Goal: Task Accomplishment & Management: Complete application form

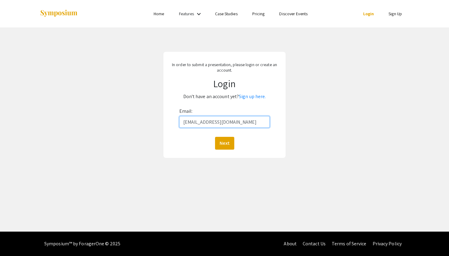
type input "[EMAIL_ADDRESS][DOMAIN_NAME]"
click at [224, 143] on button "Next" at bounding box center [224, 143] width 19 height 13
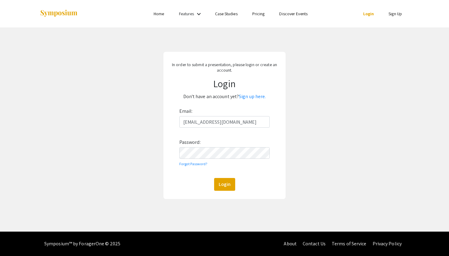
click at [295, 137] on div "In order to submit a presentation, please login or create an account. Login Don…" at bounding box center [224, 125] width 458 height 196
click at [248, 99] on link "Sign up here." at bounding box center [252, 96] width 27 height 6
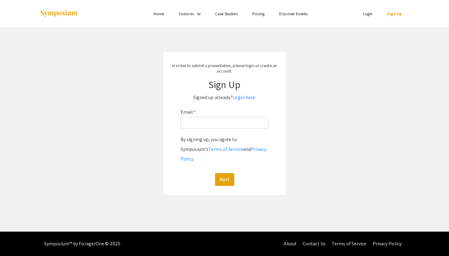
click at [218, 133] on div "Email: * By signing up, you agree to Symposium’s Terms of Service and Privacy P…" at bounding box center [224, 146] width 88 height 79
click at [218, 124] on input "Email: *" at bounding box center [224, 123] width 88 height 12
type input "[EMAIL_ADDRESS][DOMAIN_NAME]"
click at [224, 173] on button "Next" at bounding box center [224, 179] width 19 height 13
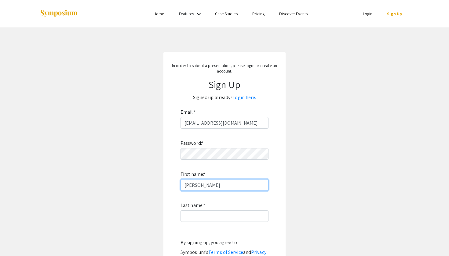
type input "Bailey"
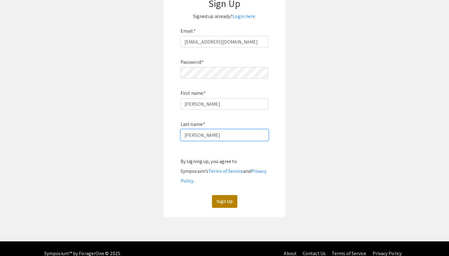
type input "Kim"
click at [217, 195] on button "Sign Up" at bounding box center [224, 201] width 25 height 13
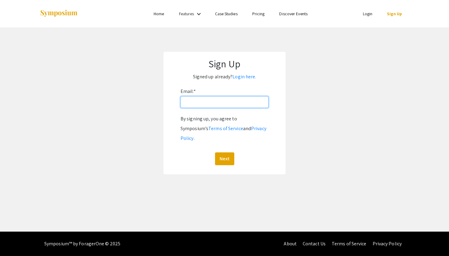
click at [219, 105] on input "Email: *" at bounding box center [224, 102] width 88 height 12
type input "[EMAIL_ADDRESS][DOMAIN_NAME]"
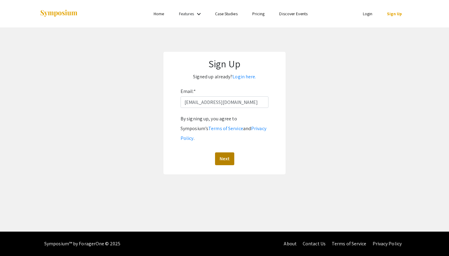
click at [224, 153] on button "Next" at bounding box center [224, 159] width 19 height 13
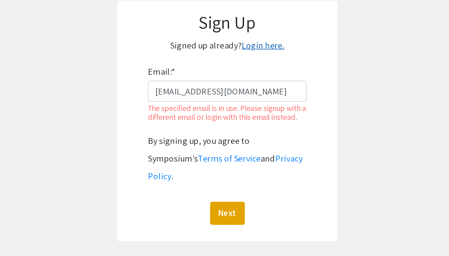
click at [232, 74] on link "Login here." at bounding box center [244, 77] width 24 height 6
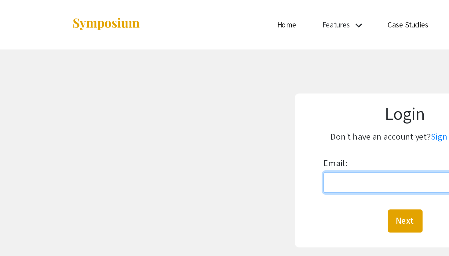
type input "[EMAIL_ADDRESS][DOMAIN_NAME]"
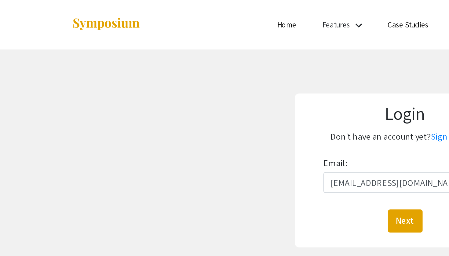
click at [224, 122] on button "Next" at bounding box center [224, 122] width 19 height 13
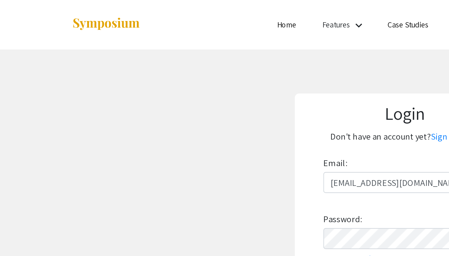
click at [224, 164] on button "Login" at bounding box center [224, 163] width 21 height 13
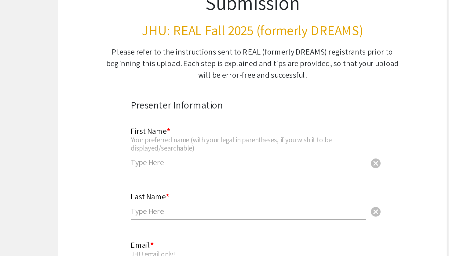
click at [148, 144] on div "First Name * Your preferred name (with your legal in parentheses, if you wish i…" at bounding box center [221, 161] width 147 height 34
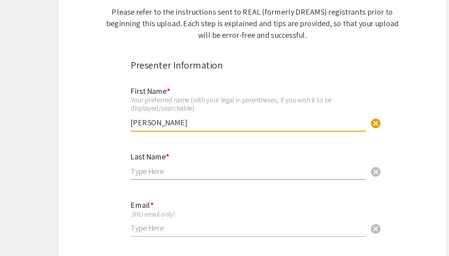
scroll to position [1, 0]
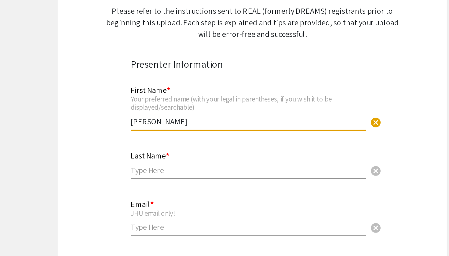
type input "Bailey"
click at [148, 185] on div "Last Name * cancel" at bounding box center [221, 196] width 147 height 23
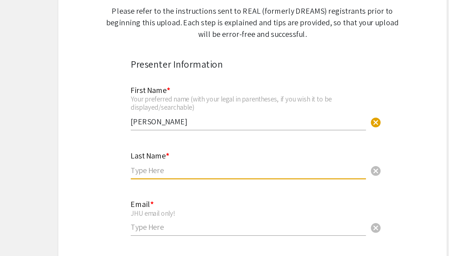
click at [148, 199] on input "text" at bounding box center [221, 202] width 147 height 6
type input "Kim"
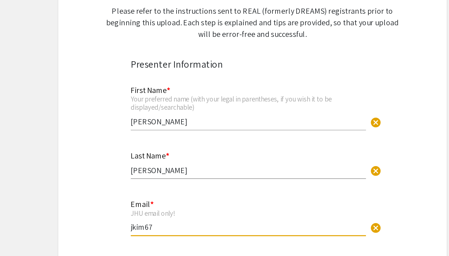
type input "jkim670"
type input "[EMAIL_ADDRESS][DOMAIN_NAME]"
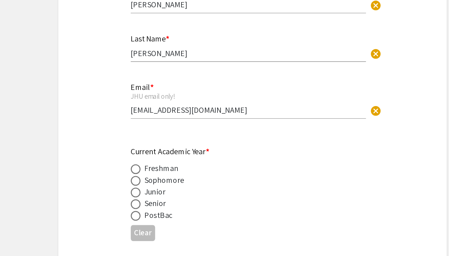
scroll to position [105, 0]
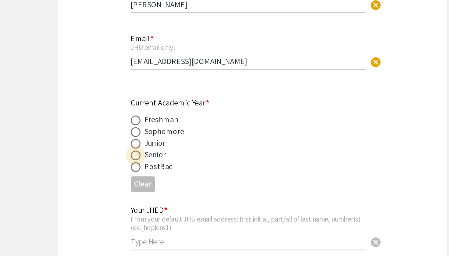
click at [148, 190] on span at bounding box center [151, 193] width 6 height 6
click at [148, 190] on input "radio" at bounding box center [151, 193] width 6 height 6
radio input "true"
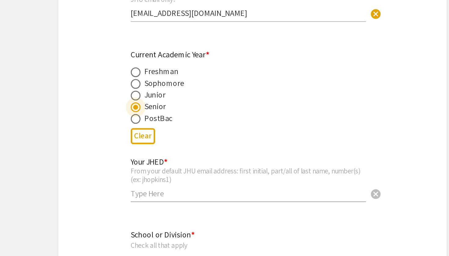
scroll to position [159, 0]
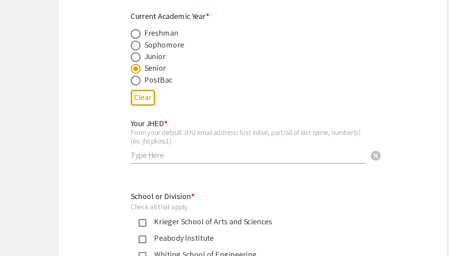
click at [148, 165] on div "Your JHED * From your default JHU email address: first initial, part/all of las…" at bounding box center [221, 185] width 147 height 40
click at [148, 165] on div "Your JHED * From your default JHU email address: first initial, part/all of las…" at bounding box center [221, 182] width 147 height 34
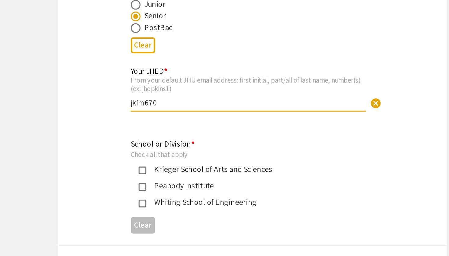
scroll to position [230, 0]
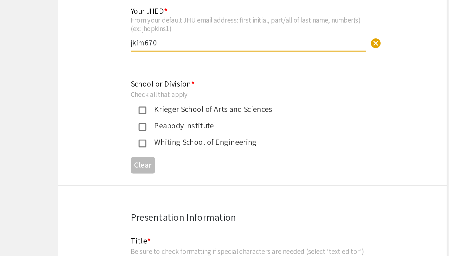
type input "jkim670"
click at [153, 162] on mat-pseudo-checkbox at bounding box center [155, 164] width 5 height 5
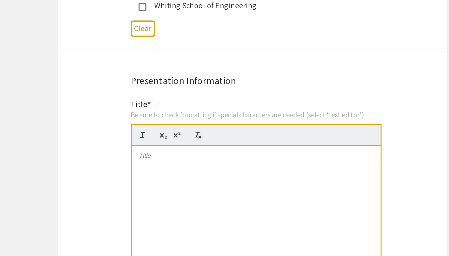
scroll to position [322, 0]
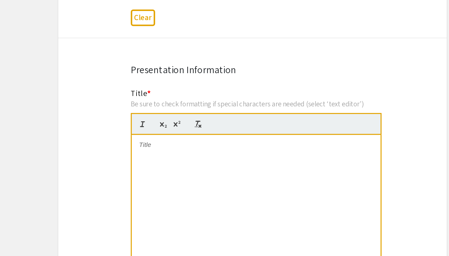
click at [149, 180] on div at bounding box center [227, 226] width 156 height 92
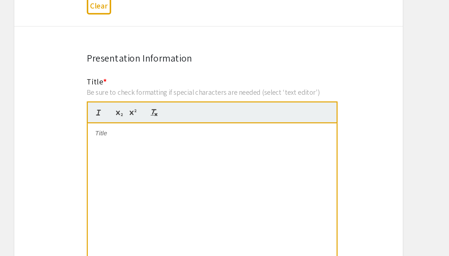
scroll to position [335, 0]
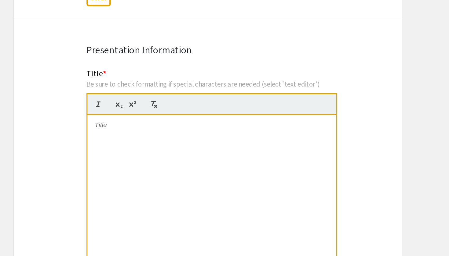
click at [149, 168] on div at bounding box center [227, 214] width 156 height 92
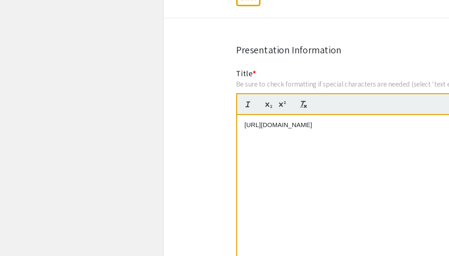
drag, startPoint x: 224, startPoint y: 77, endPoint x: 133, endPoint y: 71, distance: 90.8
click at [170, 168] on div at bounding box center [227, 214] width 156 height 92
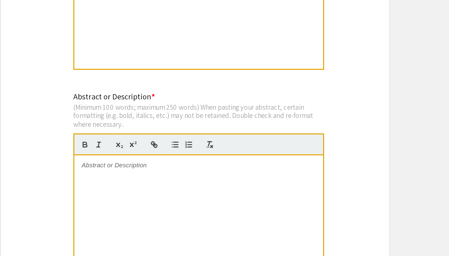
click at [149, 193] on div at bounding box center [227, 239] width 156 height 92
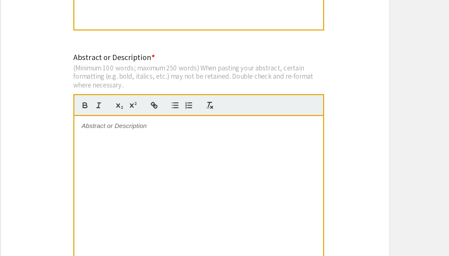
scroll to position [481, 0]
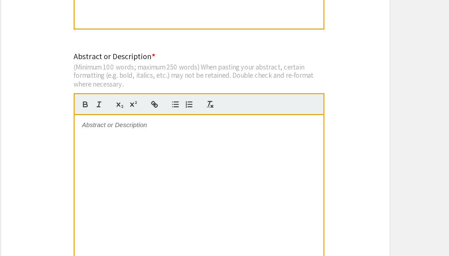
click at [149, 168] on div at bounding box center [227, 214] width 156 height 92
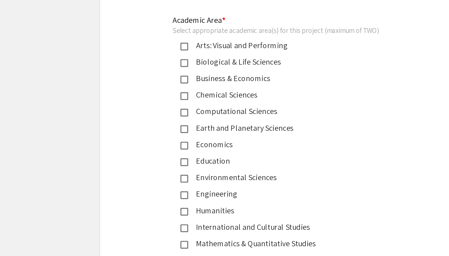
scroll to position [653, 0]
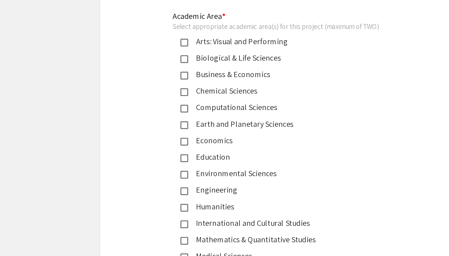
click at [153, 130] on mat-pseudo-checkbox at bounding box center [155, 132] width 5 height 5
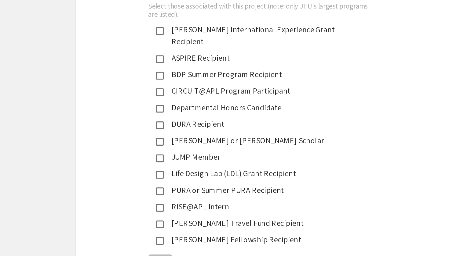
scroll to position [901, 0]
click at [153, 161] on mat-pseudo-checkbox at bounding box center [155, 163] width 5 height 5
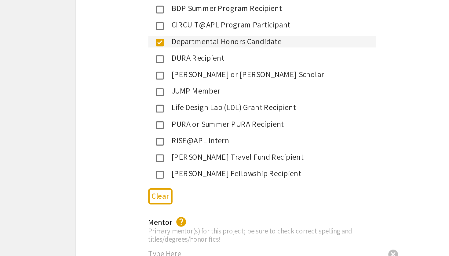
scroll to position [1010, 0]
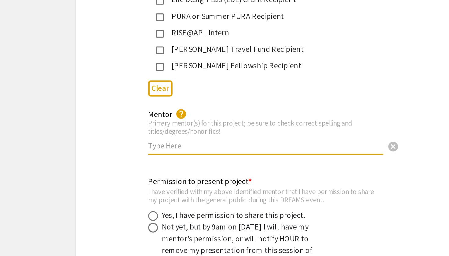
click at [148, 184] on input "text" at bounding box center [221, 187] width 147 height 6
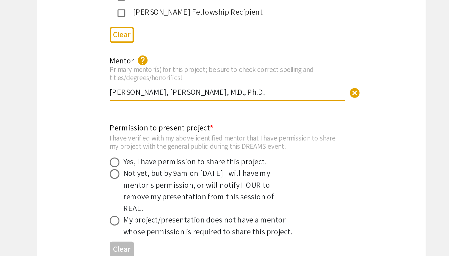
scroll to position [1045, 0]
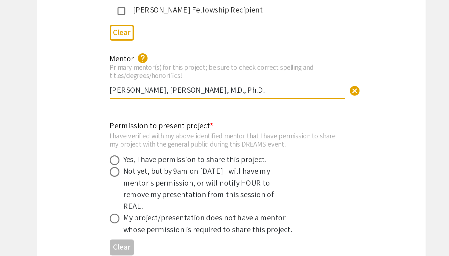
type input "Niklas Bachmann, Robert F Siliciano, M.D., Ph.D."
click at [148, 193] on span at bounding box center [151, 196] width 6 height 6
click at [148, 193] on input "radio" at bounding box center [151, 196] width 6 height 6
radio input "true"
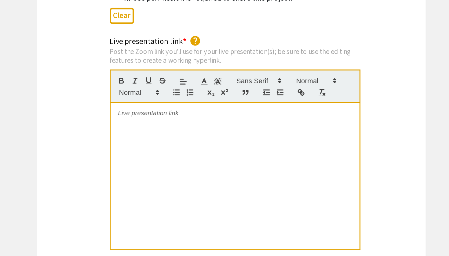
scroll to position [1275, 0]
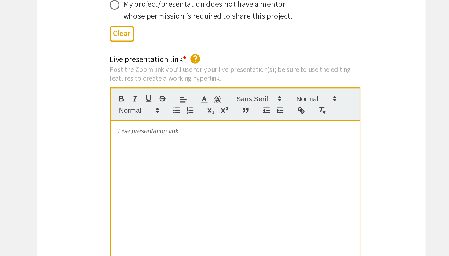
click at [154, 80] on p at bounding box center [226, 82] width 147 height 5
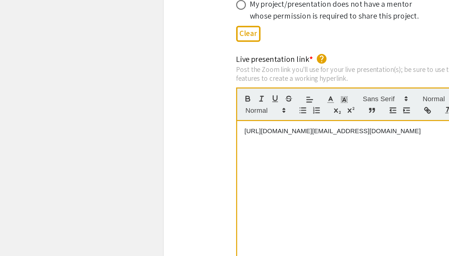
scroll to position [3, 0]
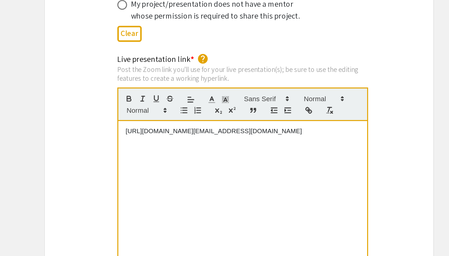
click at [239, 96] on div "Live presentation link * help Post the Zoom link you'll use for your live prese…" at bounding box center [225, 105] width 244 height 143
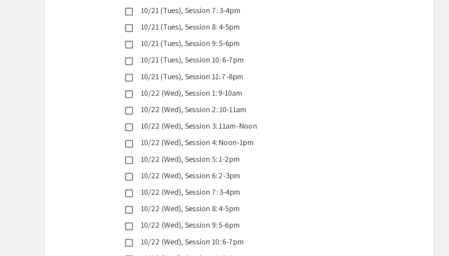
scroll to position [1457, 0]
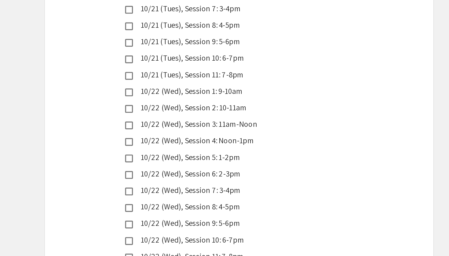
click at [153, 193] on mat-pseudo-checkbox at bounding box center [155, 195] width 5 height 5
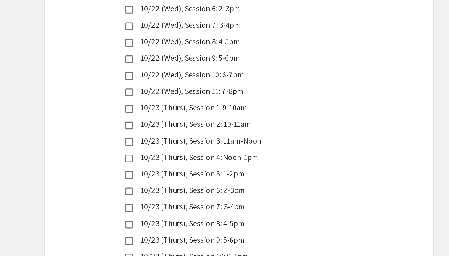
scroll to position [1565, 0]
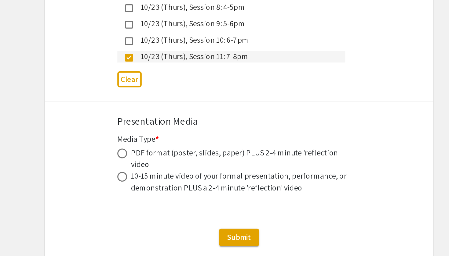
scroll to position [1698, 0]
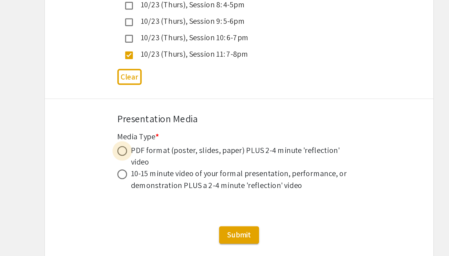
click at [148, 187] on span at bounding box center [151, 190] width 6 height 6
click at [148, 187] on input "radio" at bounding box center [151, 190] width 6 height 6
radio input "true"
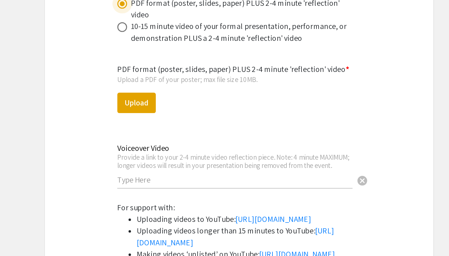
scroll to position [1790, 0]
click at [148, 205] on input "text" at bounding box center [221, 208] width 147 height 6
paste input "https://JHUBlueJays.zoom.us/launch/chat?src=direct_chat_link&email=jkim670@john…"
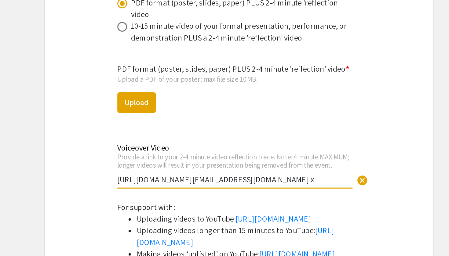
type input "https://JHUBlueJays.zoom.us/launch/chat?src=direct_chat_link&email=jkim670@john…"
click at [298, 205] on span "cancel" at bounding box center [301, 208] width 7 height 7
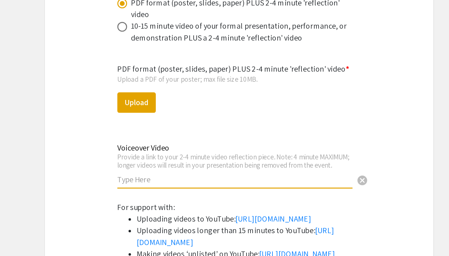
paste input "https://youtu.be/xG81rRoPpu0"
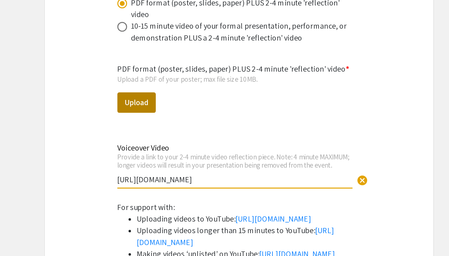
type input "https://youtu.be/xG81rRoPpu0"
click at [148, 154] on button "Upload" at bounding box center [160, 160] width 24 height 13
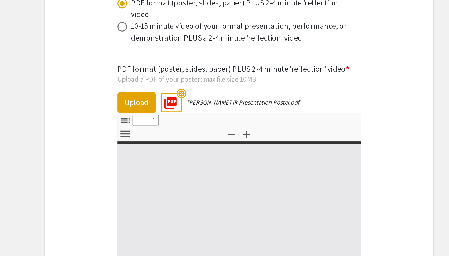
type input "0"
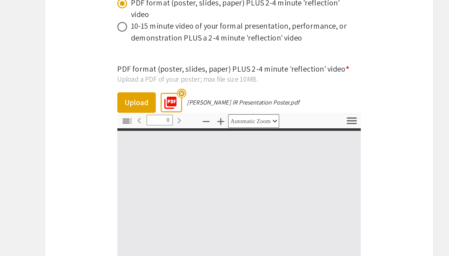
select select "custom"
type input "1"
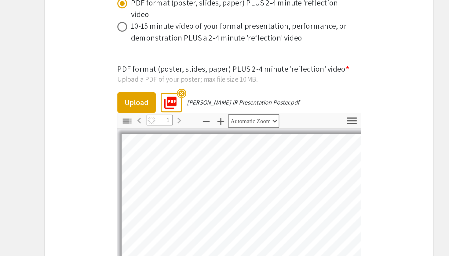
select select "auto"
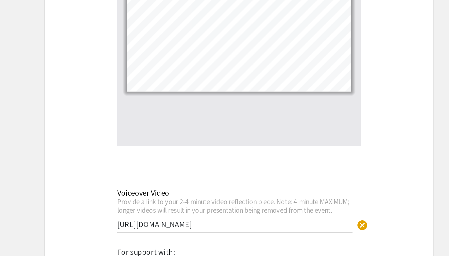
scroll to position [2024, 0]
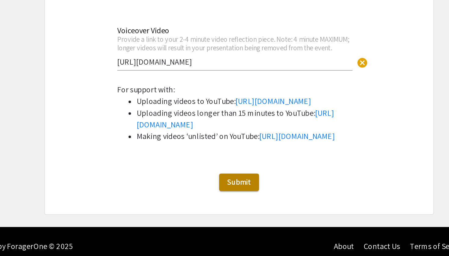
click at [217, 207] on span "Submit" at bounding box center [224, 210] width 15 height 6
